Goal: Find specific page/section: Find specific page/section

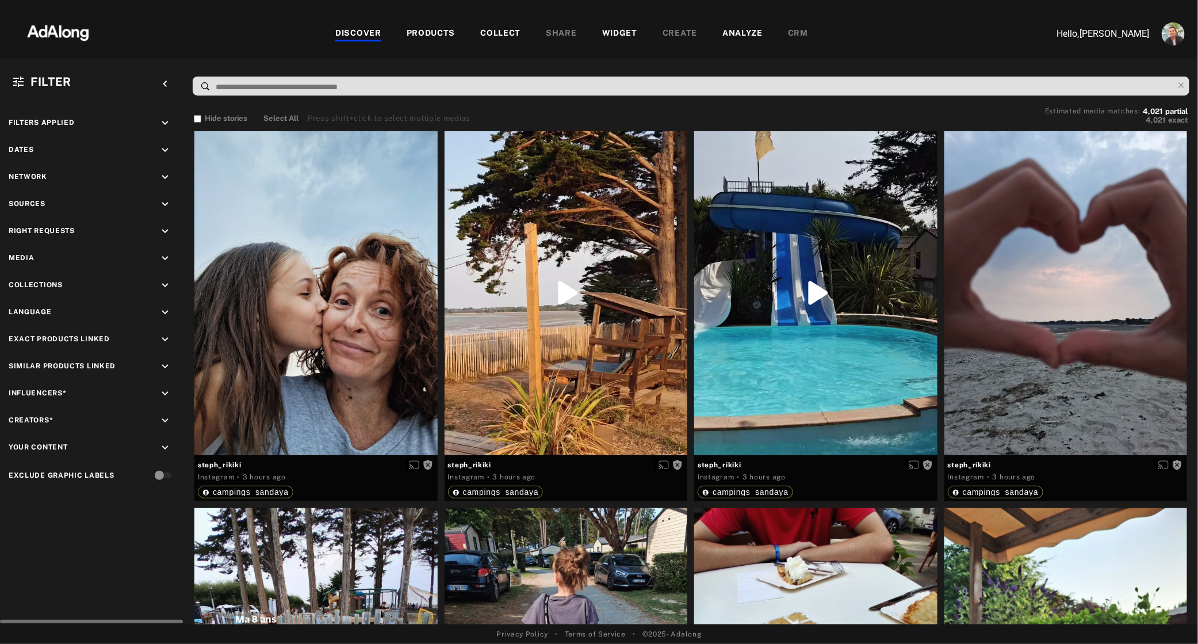
click at [167, 231] on icon "keyboard_arrow_down" at bounding box center [165, 231] width 13 height 13
click at [37, 260] on div "Agreed" at bounding box center [102, 258] width 146 height 12
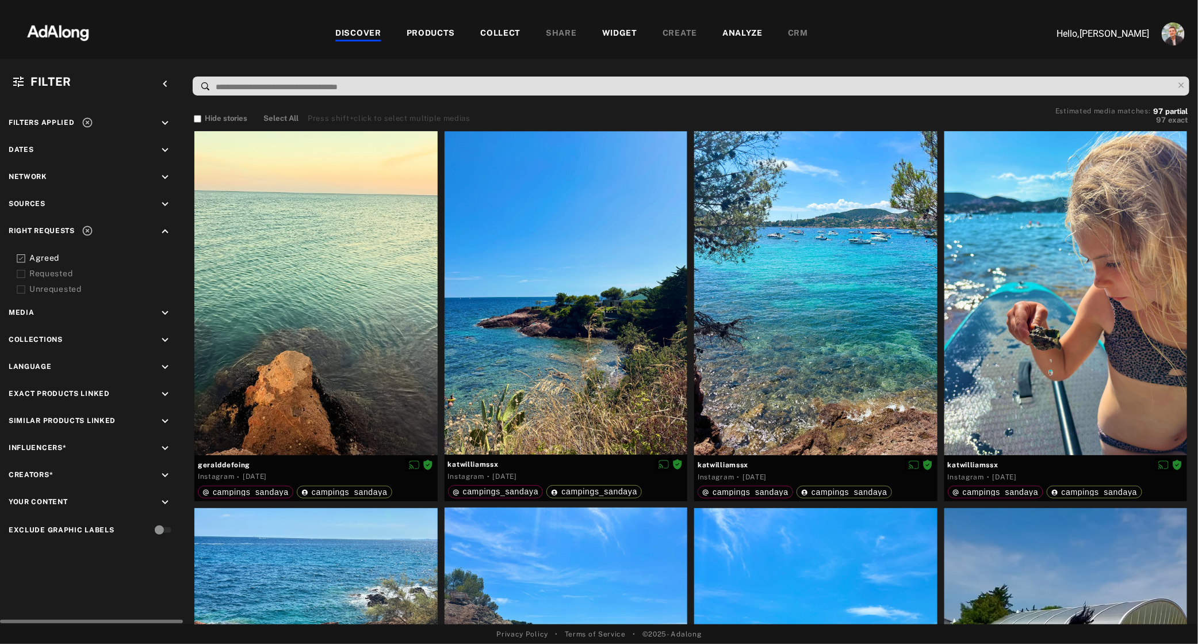
click at [37, 275] on div "Requested" at bounding box center [102, 274] width 146 height 12
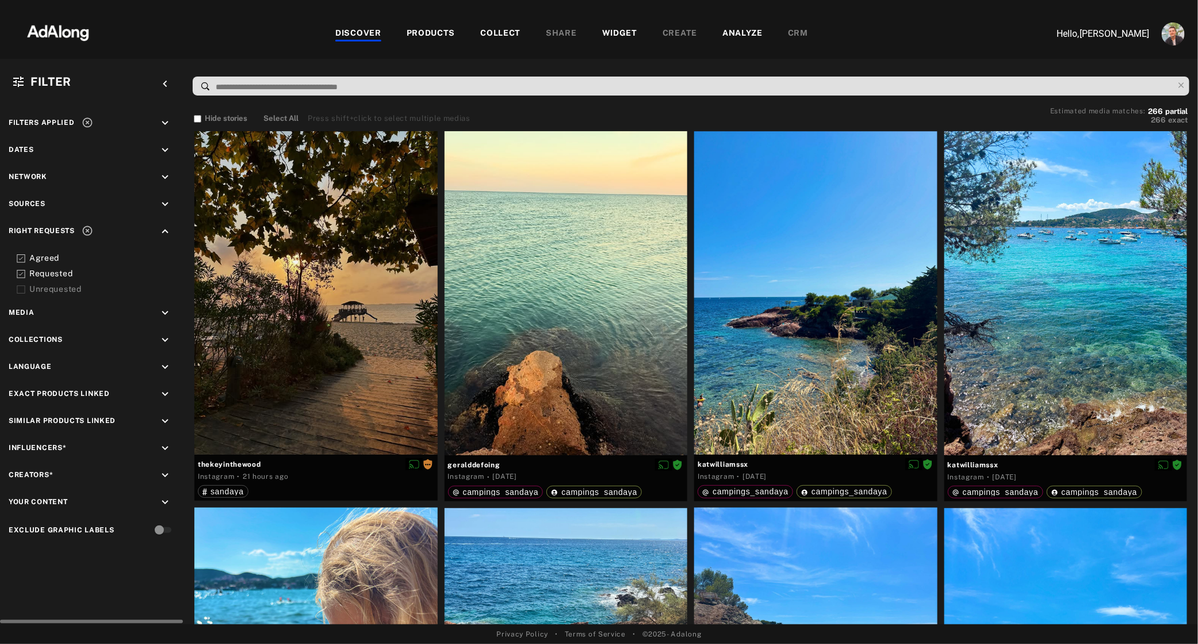
click at [38, 247] on div "Right Requests keyboard_arrow_up Agreed Requested Unrequested" at bounding box center [92, 260] width 167 height 70
click at [40, 273] on div "Requested" at bounding box center [102, 274] width 146 height 12
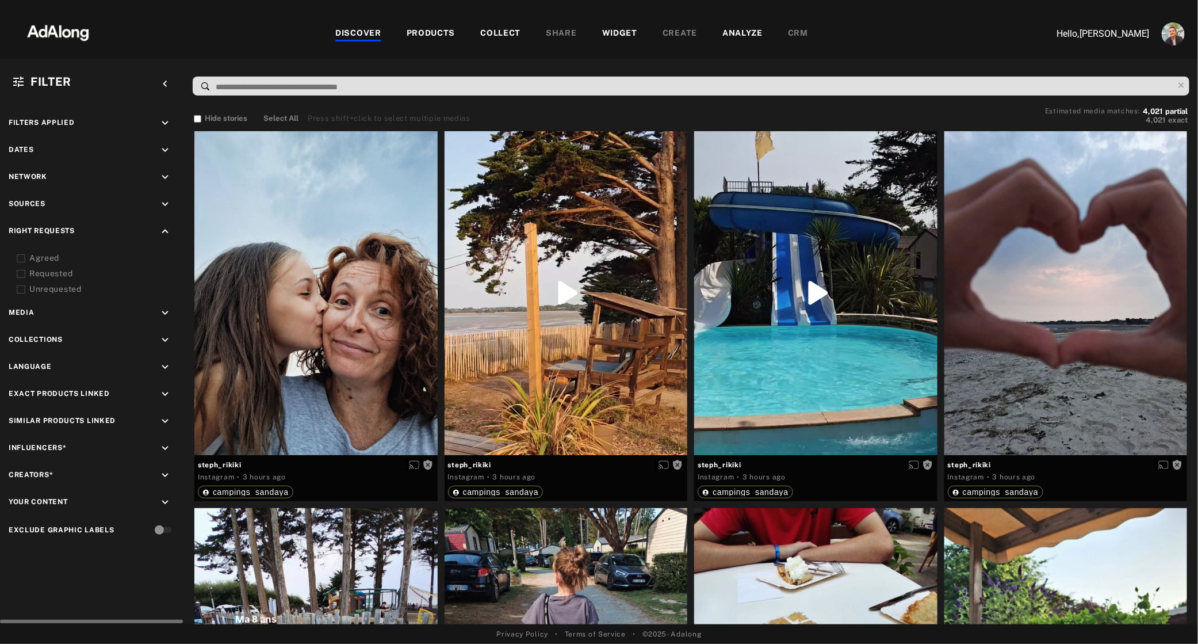
click at [168, 339] on icon "keyboard_arrow_down" at bounding box center [165, 340] width 13 height 13
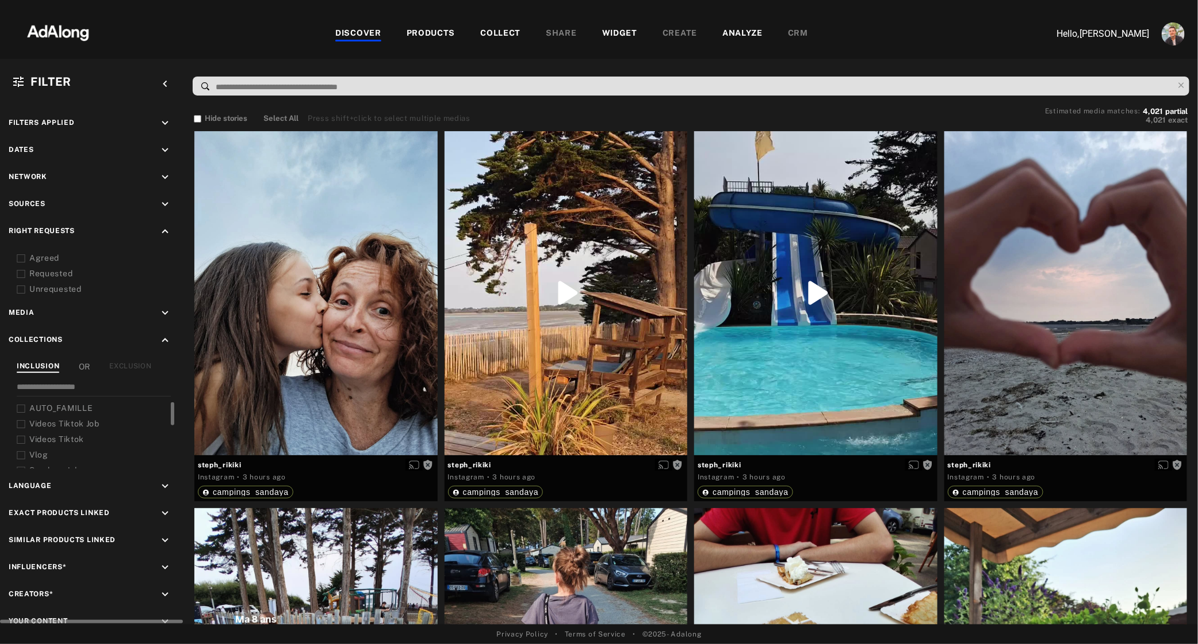
click at [70, 407] on span "AUTO_FAMILLE" at bounding box center [60, 407] width 63 height 9
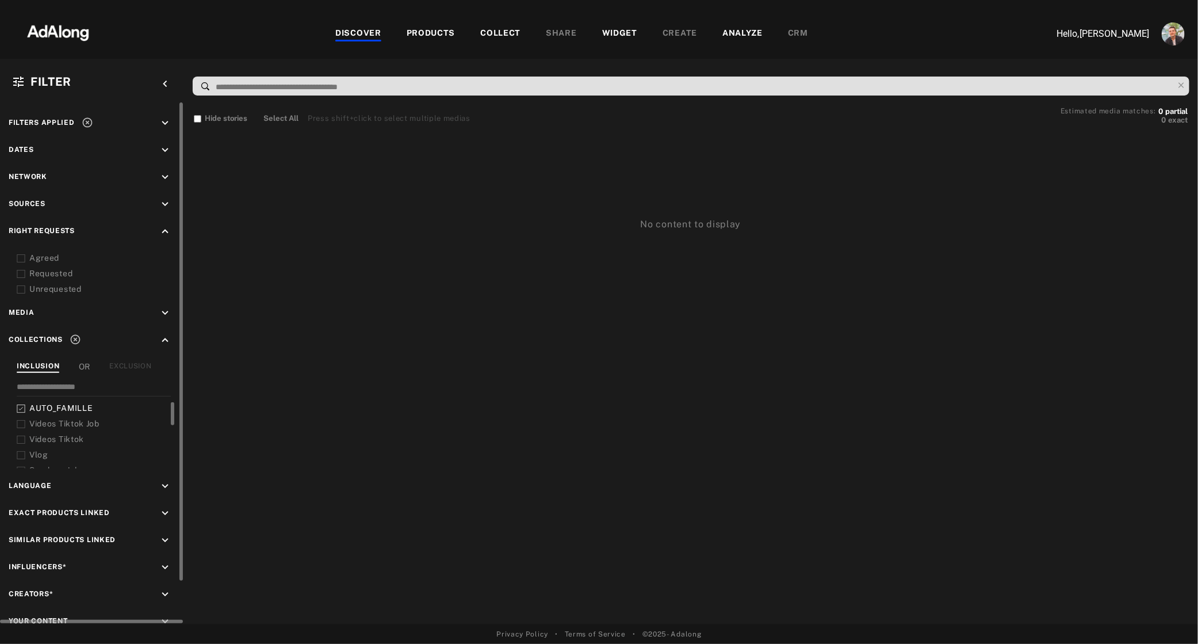
click at [59, 429] on div "AUTO_FAMILLE Videos Tiktok Job Videos Tiktok Vlog Sandaya Jobs Famille Koolaya …" at bounding box center [96, 435] width 159 height 66
click at [63, 423] on span "Videos Tiktok Job" at bounding box center [64, 423] width 70 height 9
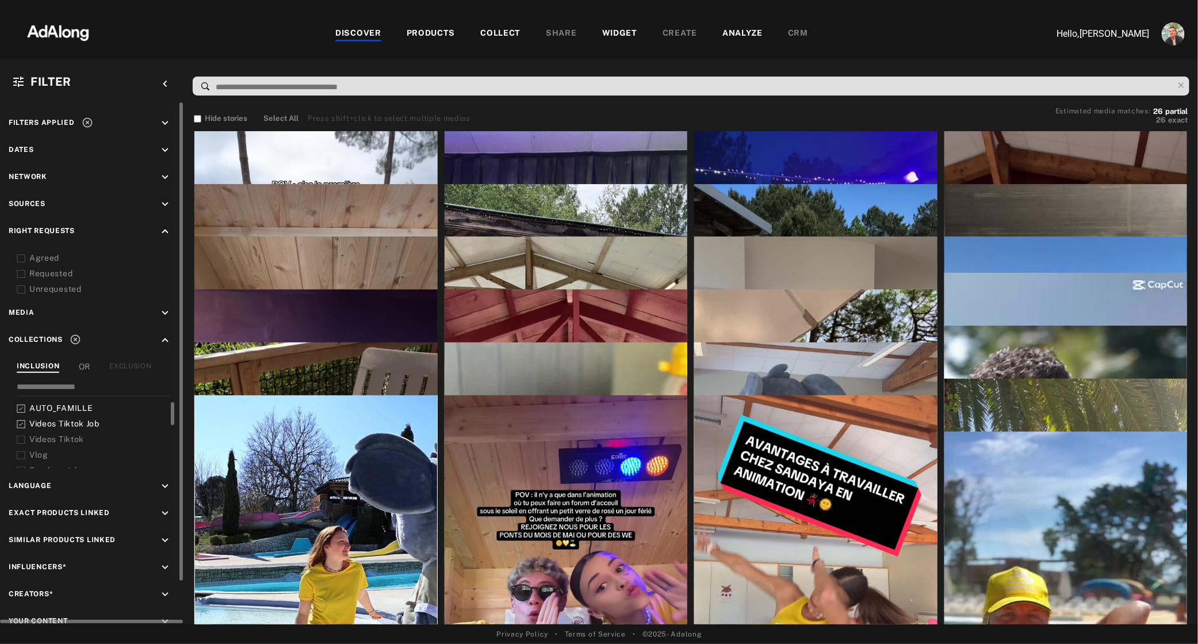
click at [59, 437] on span "Videos Tiktok" at bounding box center [56, 438] width 55 height 9
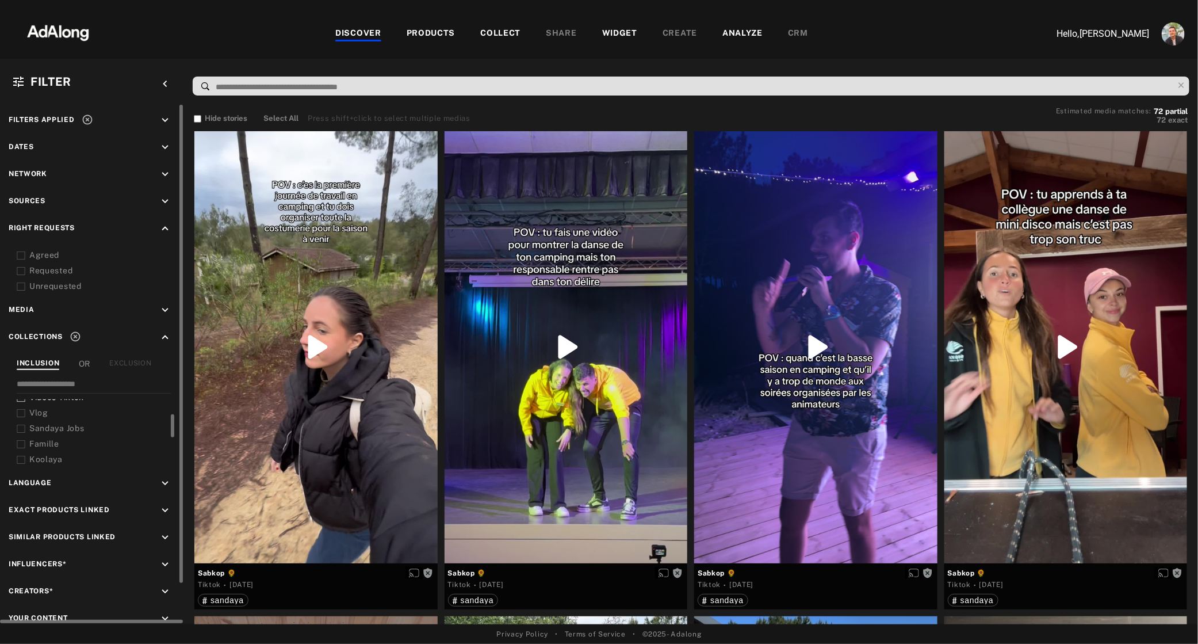
scroll to position [42, 0]
click at [59, 437] on span "Famille" at bounding box center [44, 440] width 30 height 9
click at [63, 421] on span "Sandaya Jobs" at bounding box center [56, 425] width 55 height 9
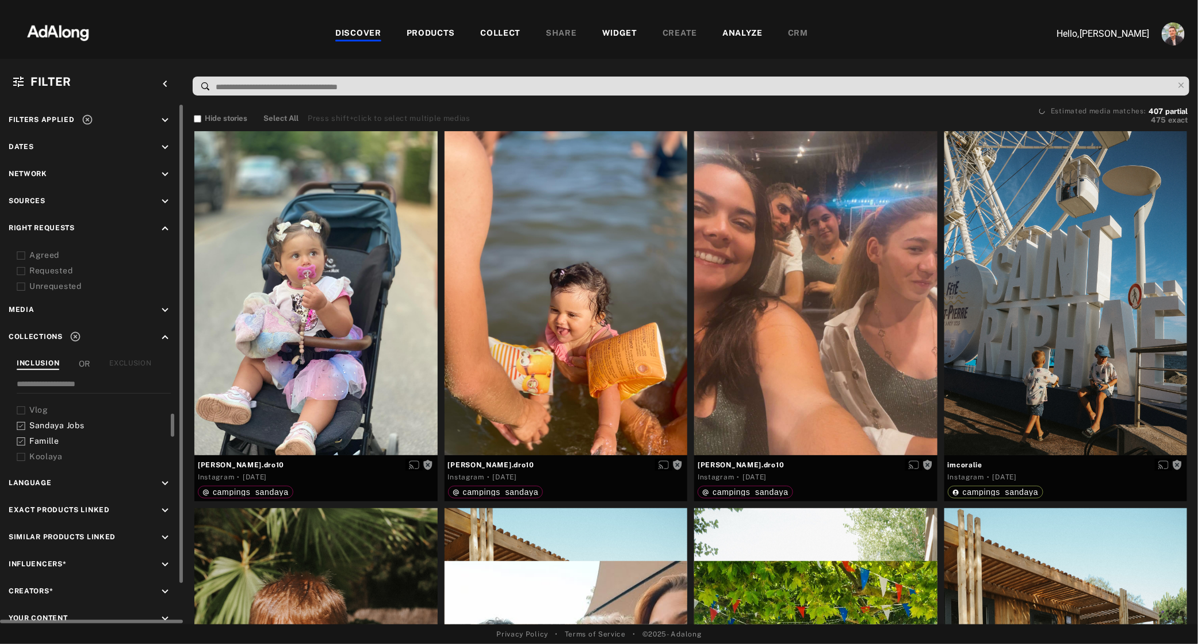
click at [47, 452] on span "Koolaya" at bounding box center [45, 456] width 33 height 9
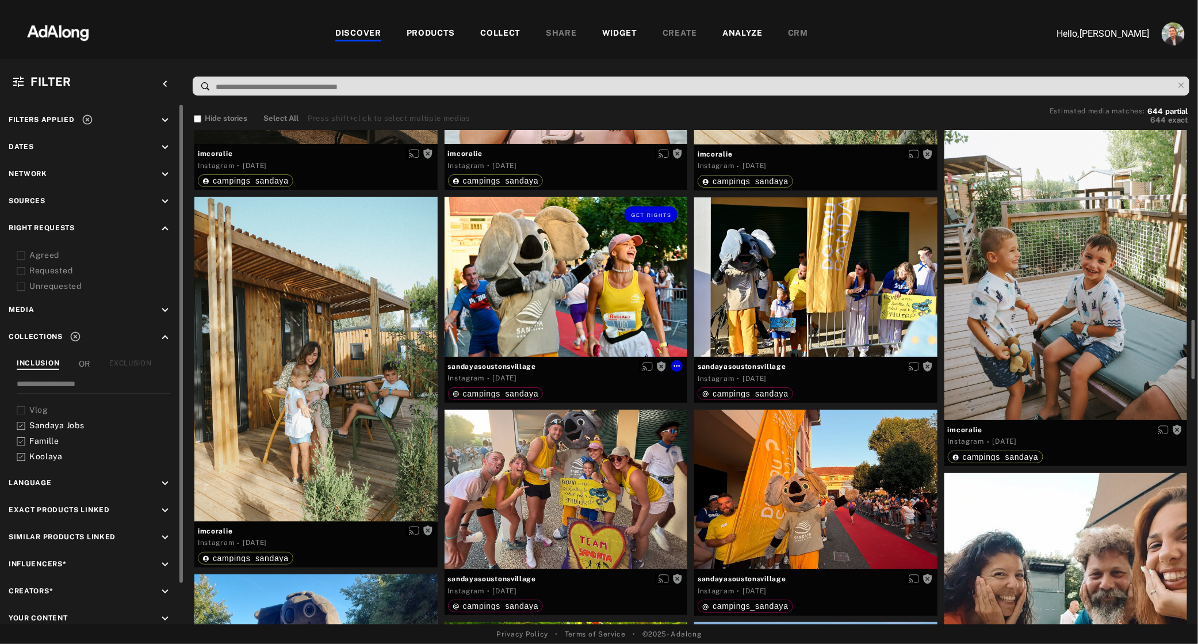
scroll to position [1125, 0]
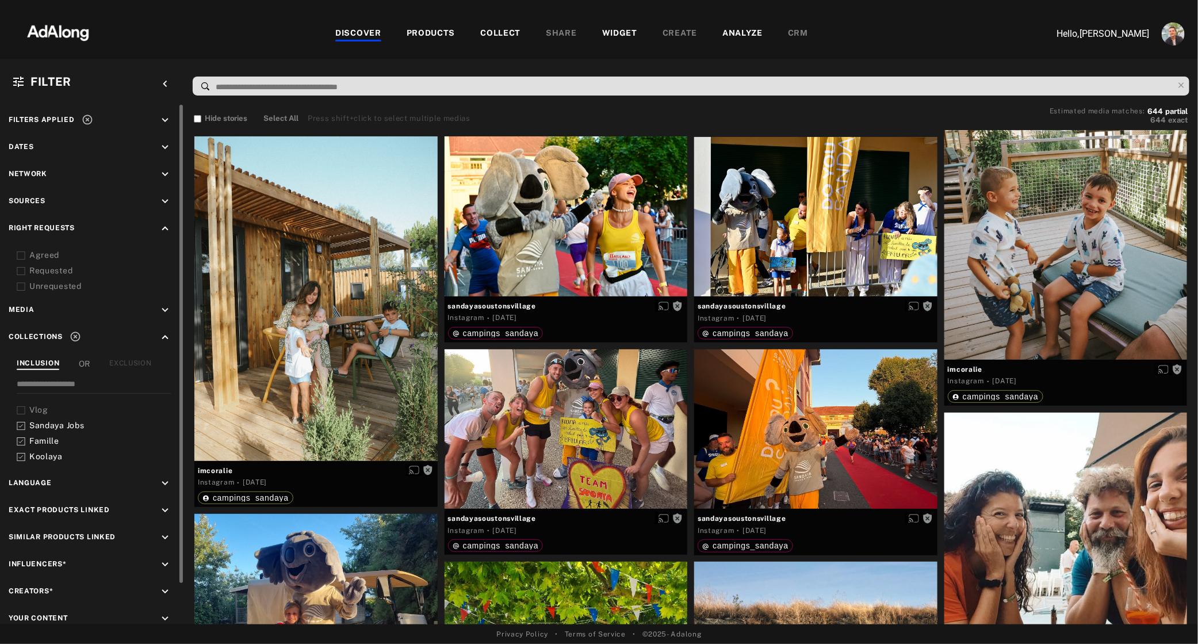
click at [61, 29] on img at bounding box center [57, 31] width 101 height 35
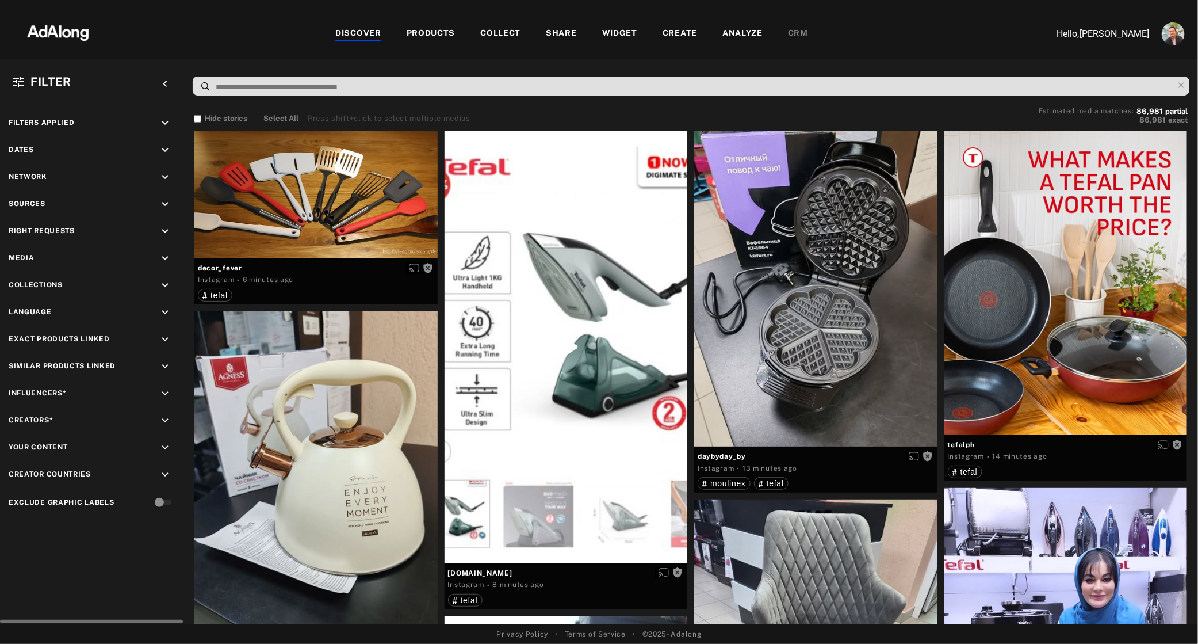
click at [167, 201] on icon "keyboard_arrow_down" at bounding box center [165, 204] width 13 height 13
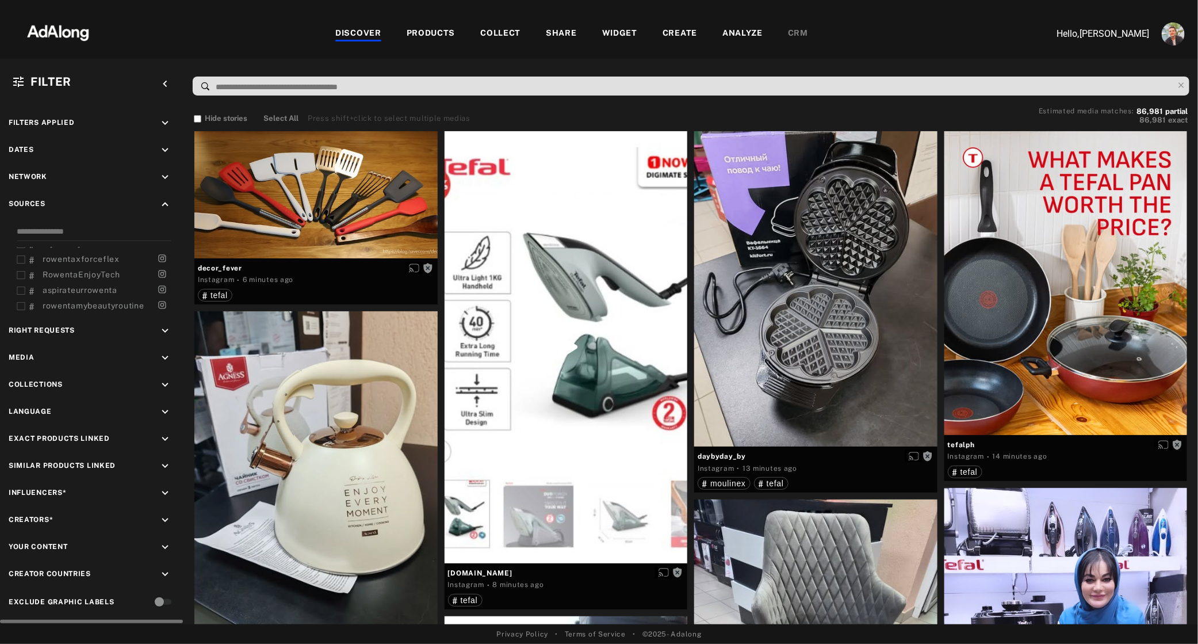
scroll to position [614, 0]
click at [20, 297] on icon at bounding box center [21, 292] width 9 height 9
